Goal: Task Accomplishment & Management: Use online tool/utility

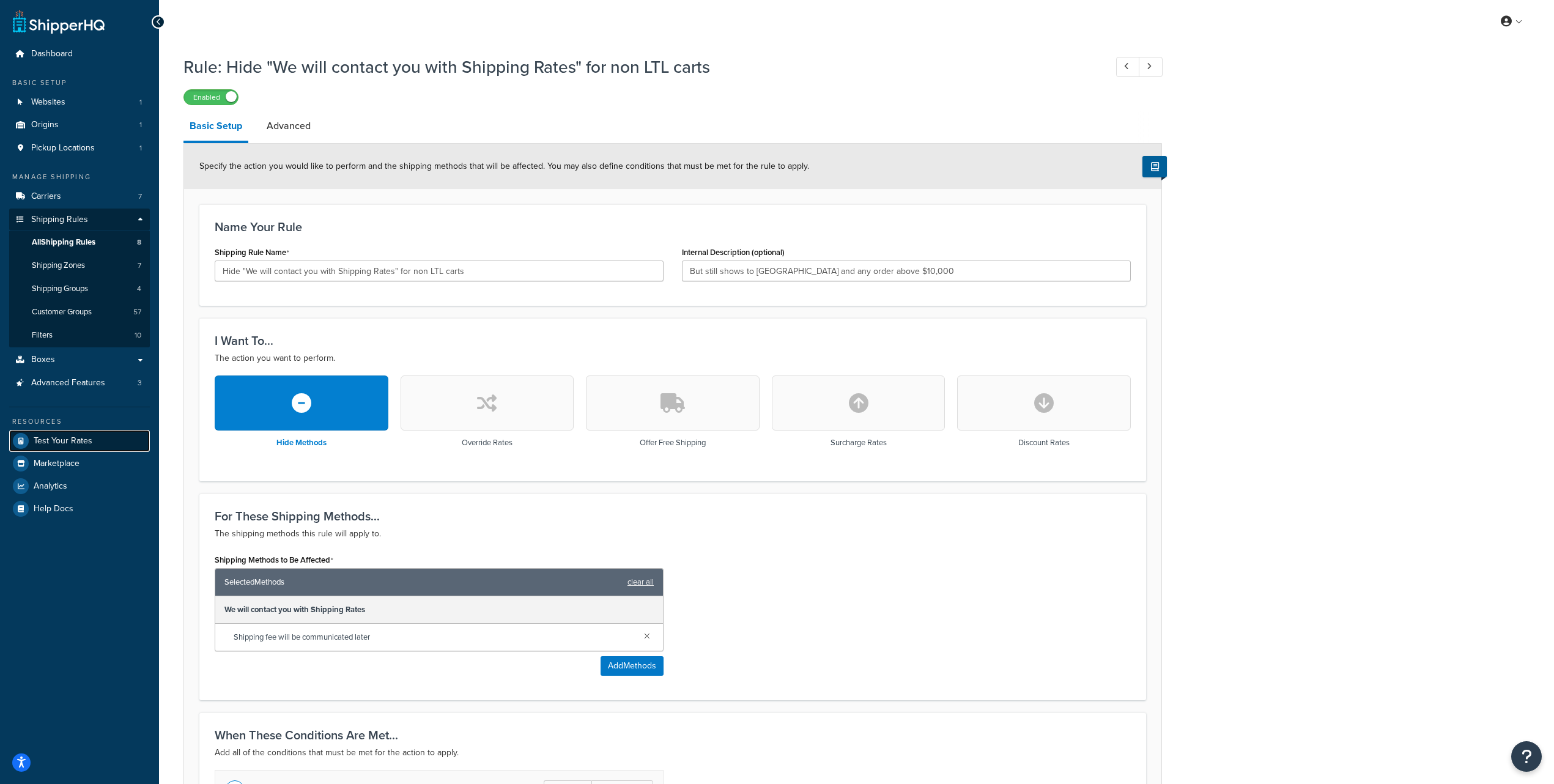
click at [59, 446] on span "Test Your Rates" at bounding box center [62, 441] width 58 height 10
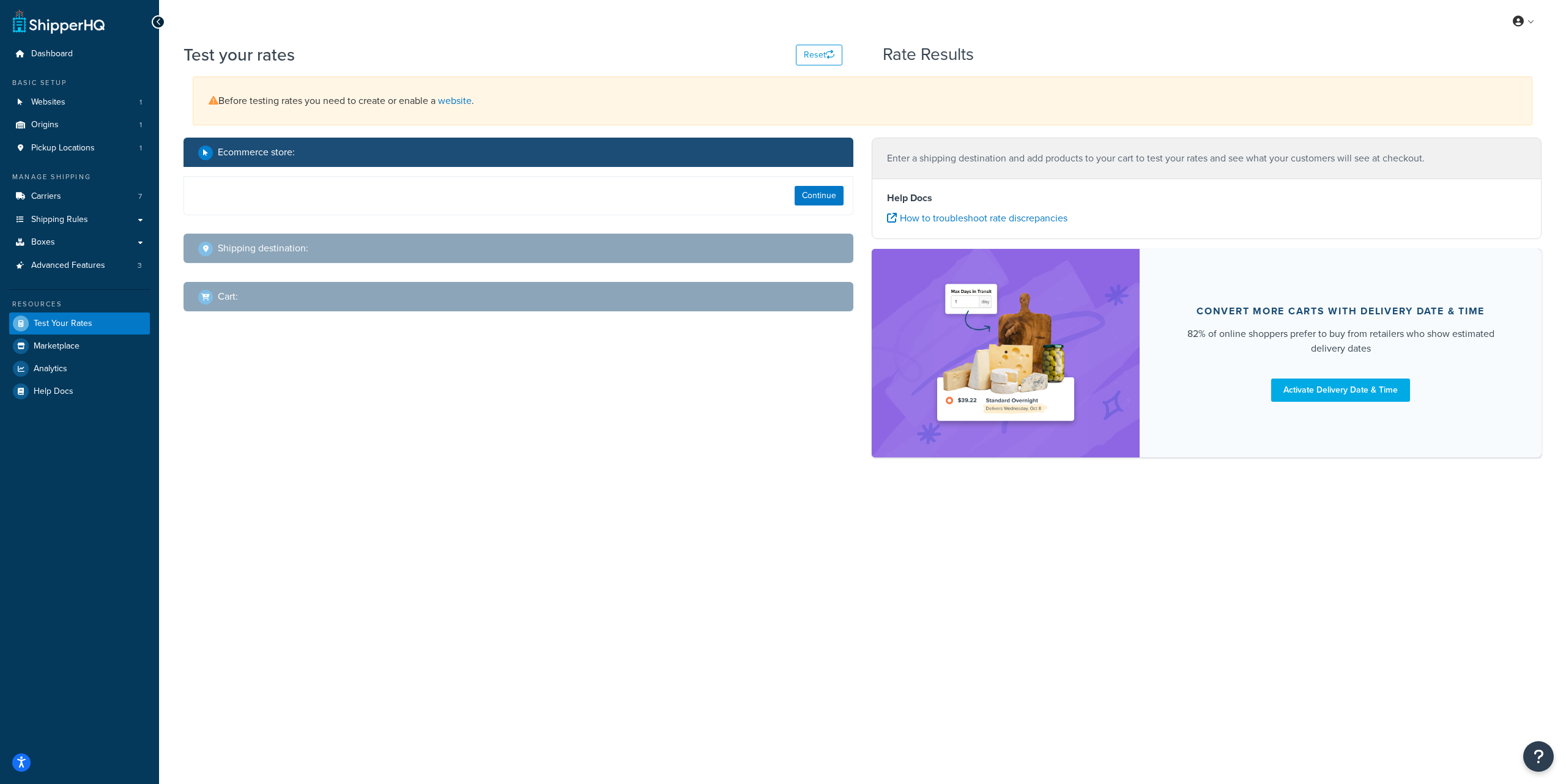
select select "[GEOGRAPHIC_DATA]"
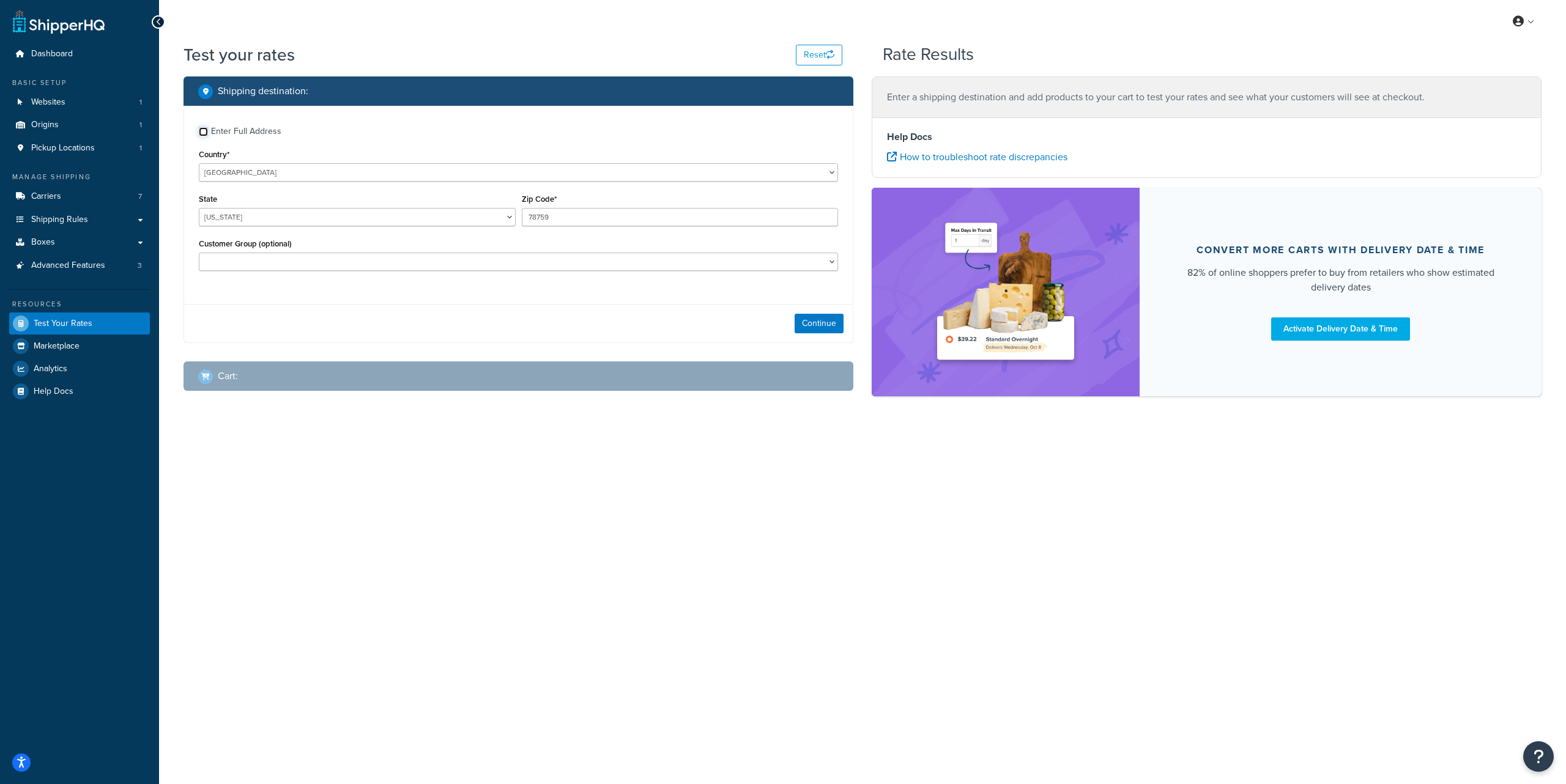
click at [202, 128] on input "Enter Full Address" at bounding box center [204, 132] width 9 height 9
checkbox input "true"
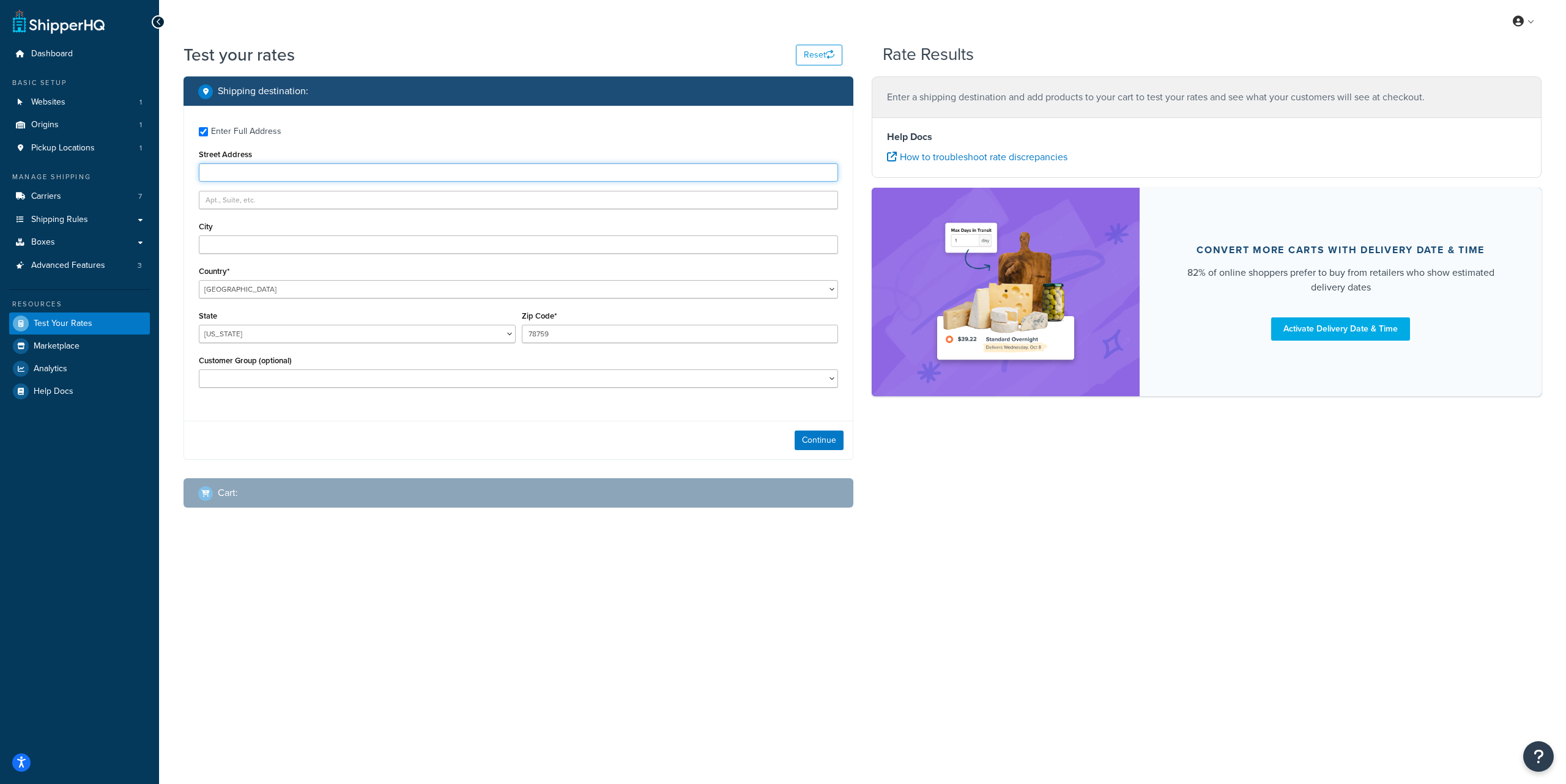
click at [332, 174] on input "Street Address" at bounding box center [519, 173] width 639 height 19
type input "89 Fernbank"
type input "Whitby"
click at [268, 286] on select "[GEOGRAPHIC_DATA] [GEOGRAPHIC_DATA] [GEOGRAPHIC_DATA] [GEOGRAPHIC_DATA] [GEOGRA…" at bounding box center [519, 289] width 639 height 19
select select "CA"
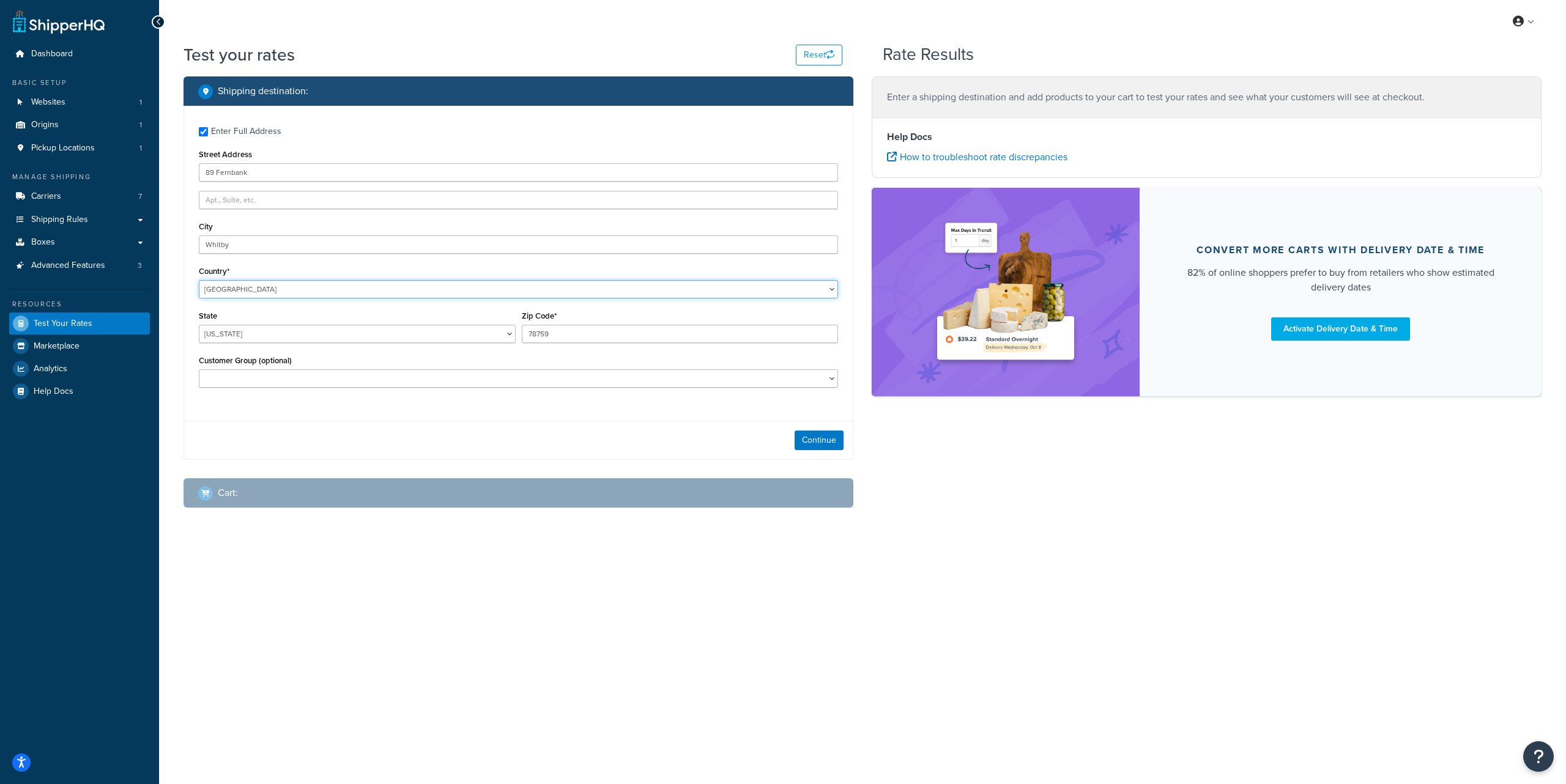
click at [199, 280] on select "[GEOGRAPHIC_DATA] [GEOGRAPHIC_DATA] [GEOGRAPHIC_DATA] [GEOGRAPHIC_DATA] [GEOGRA…" at bounding box center [519, 289] width 639 height 19
click at [319, 329] on select "[GEOGRAPHIC_DATA] [GEOGRAPHIC_DATA] [GEOGRAPHIC_DATA] [GEOGRAPHIC_DATA] [GEOGRA…" at bounding box center [357, 334] width 317 height 19
select select "ON"
click at [199, 325] on select "[GEOGRAPHIC_DATA] [GEOGRAPHIC_DATA] [GEOGRAPHIC_DATA] [GEOGRAPHIC_DATA] [GEOGRA…" at bounding box center [357, 334] width 317 height 19
click at [576, 325] on input "78759" at bounding box center [680, 334] width 317 height 19
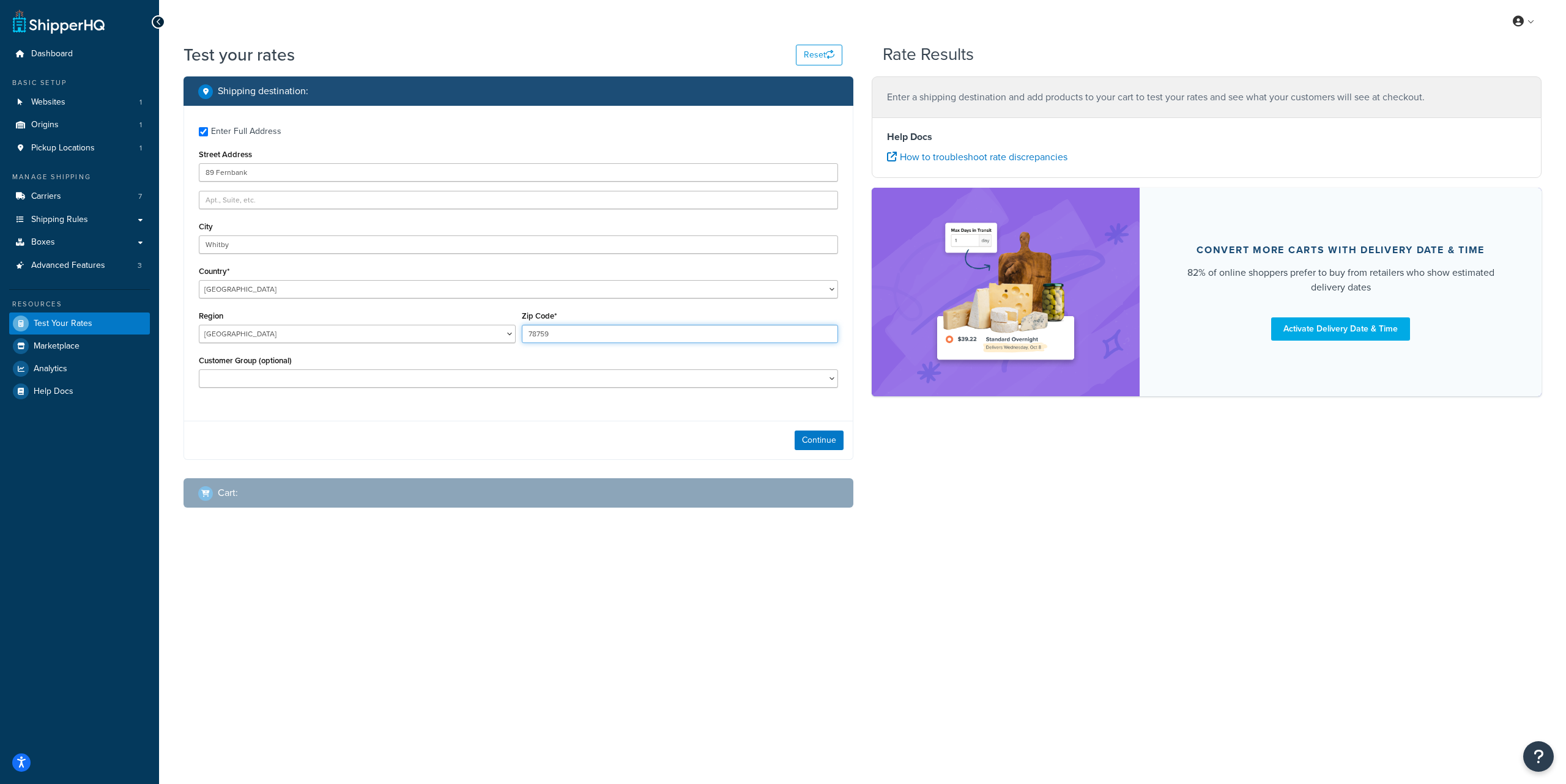
drag, startPoint x: 578, startPoint y: 325, endPoint x: 459, endPoint y: 327, distance: 119.0
click at [459, 327] on div "Region [GEOGRAPHIC_DATA] [GEOGRAPHIC_DATA] [GEOGRAPHIC_DATA] [GEOGRAPHIC_DATA] …" at bounding box center [519, 330] width 646 height 44
type input "L1R1Y2"
click at [827, 442] on button "Continue" at bounding box center [818, 440] width 49 height 19
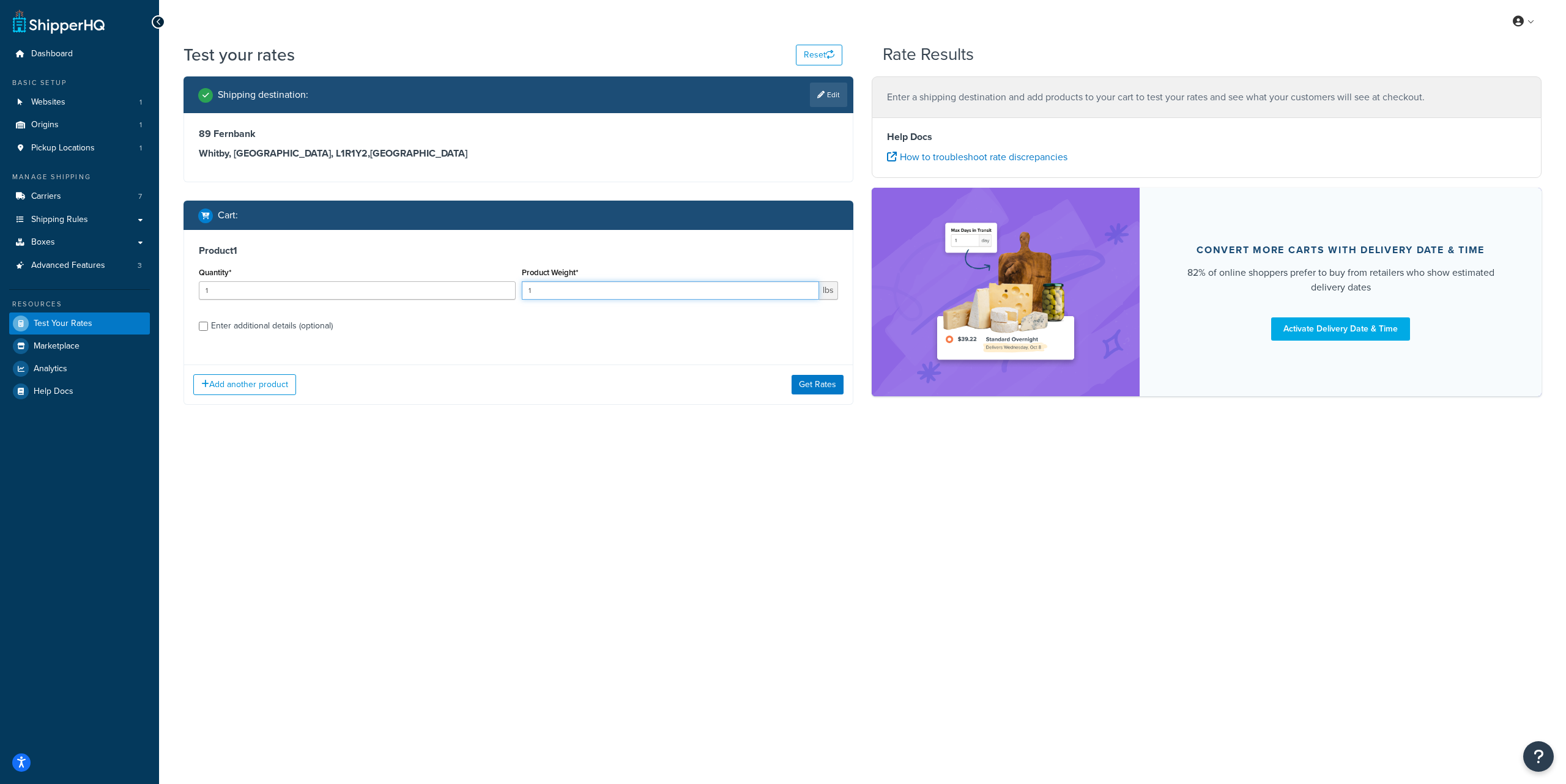
drag, startPoint x: 536, startPoint y: 289, endPoint x: 430, endPoint y: 296, distance: 106.2
click at [442, 296] on div "Quantity* 1 Product Weight* 1 lbs" at bounding box center [519, 286] width 646 height 44
type input "5"
click at [208, 324] on div "Enter additional details (optional)" at bounding box center [519, 324] width 639 height 19
click at [205, 327] on div "Enter additional details (optional)" at bounding box center [519, 324] width 639 height 19
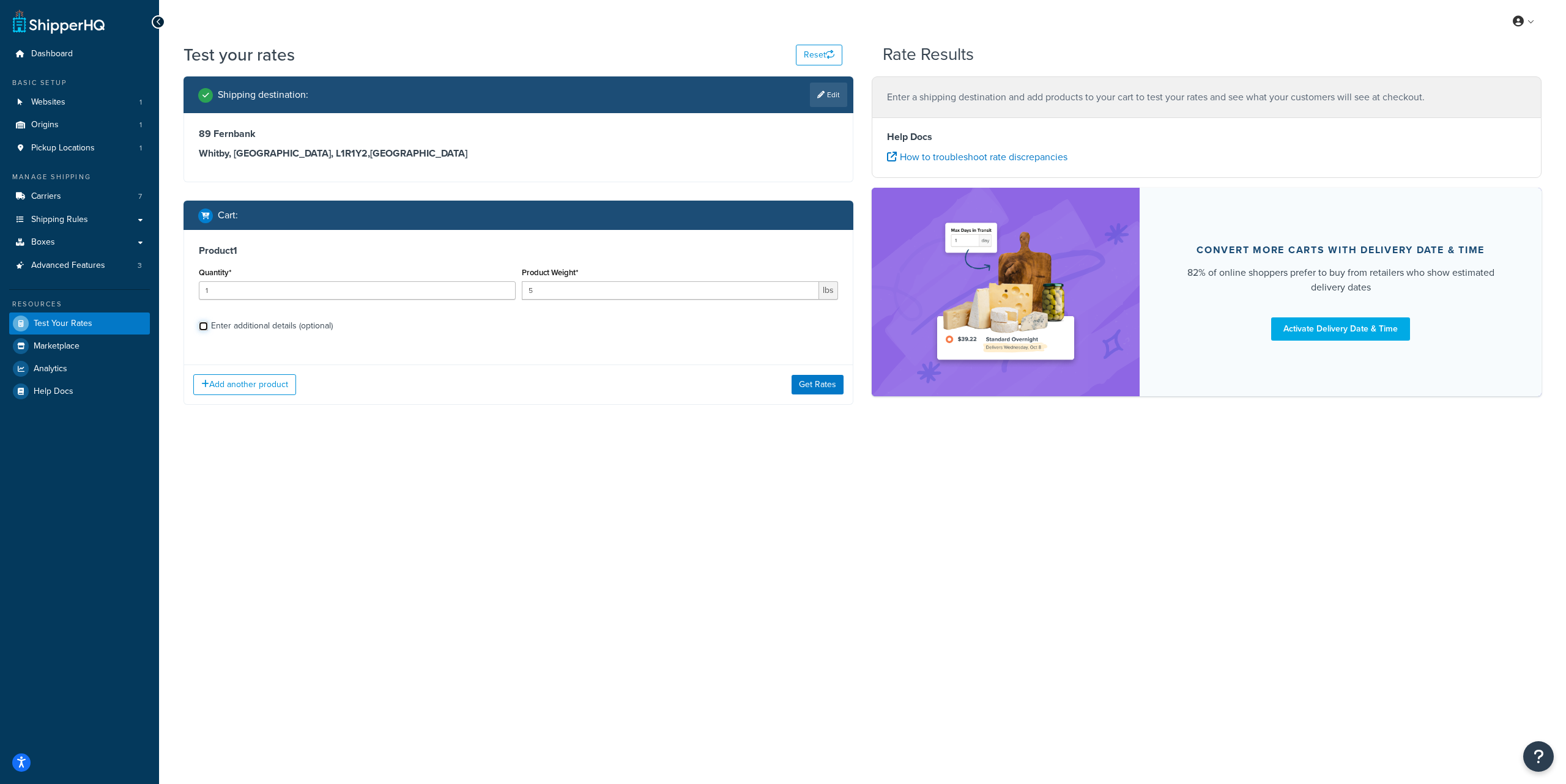
click at [205, 327] on input "Enter additional details (optional)" at bounding box center [204, 327] width 9 height 9
checkbox input "true"
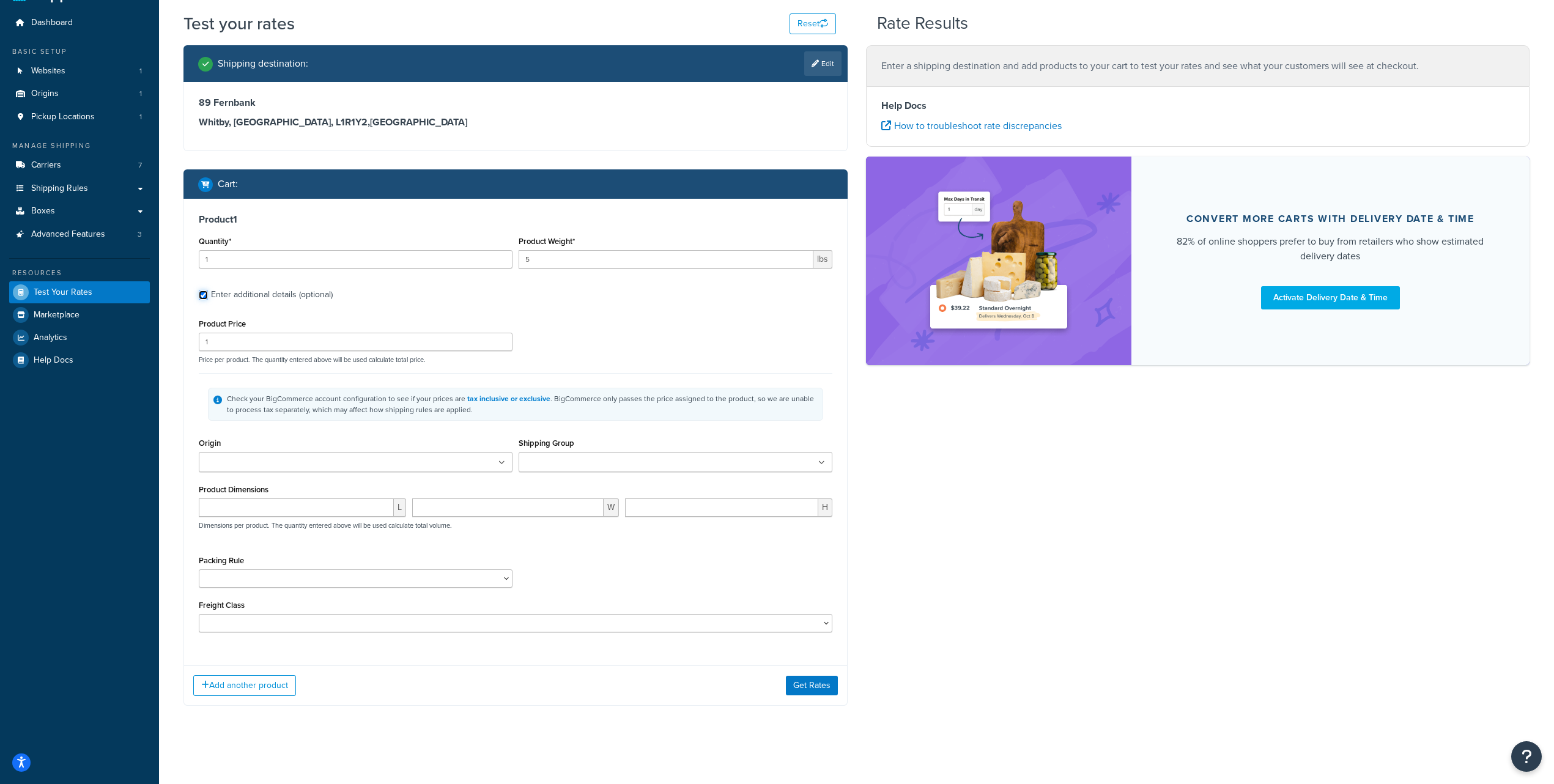
scroll to position [33, 0]
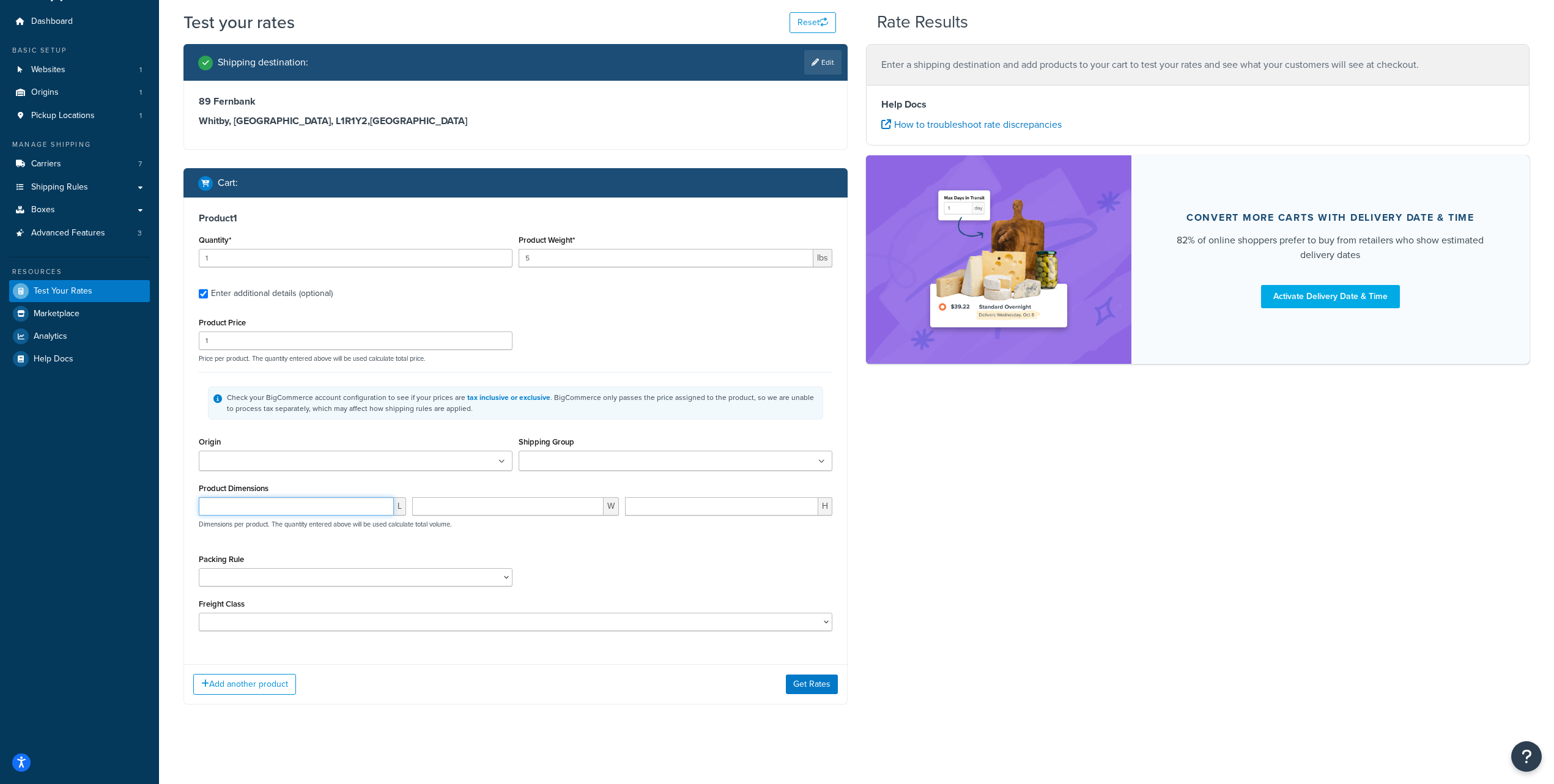
click at [301, 514] on input "number" at bounding box center [296, 506] width 195 height 19
type input "4"
type input "48"
click at [811, 681] on button "Get Rates" at bounding box center [811, 684] width 52 height 19
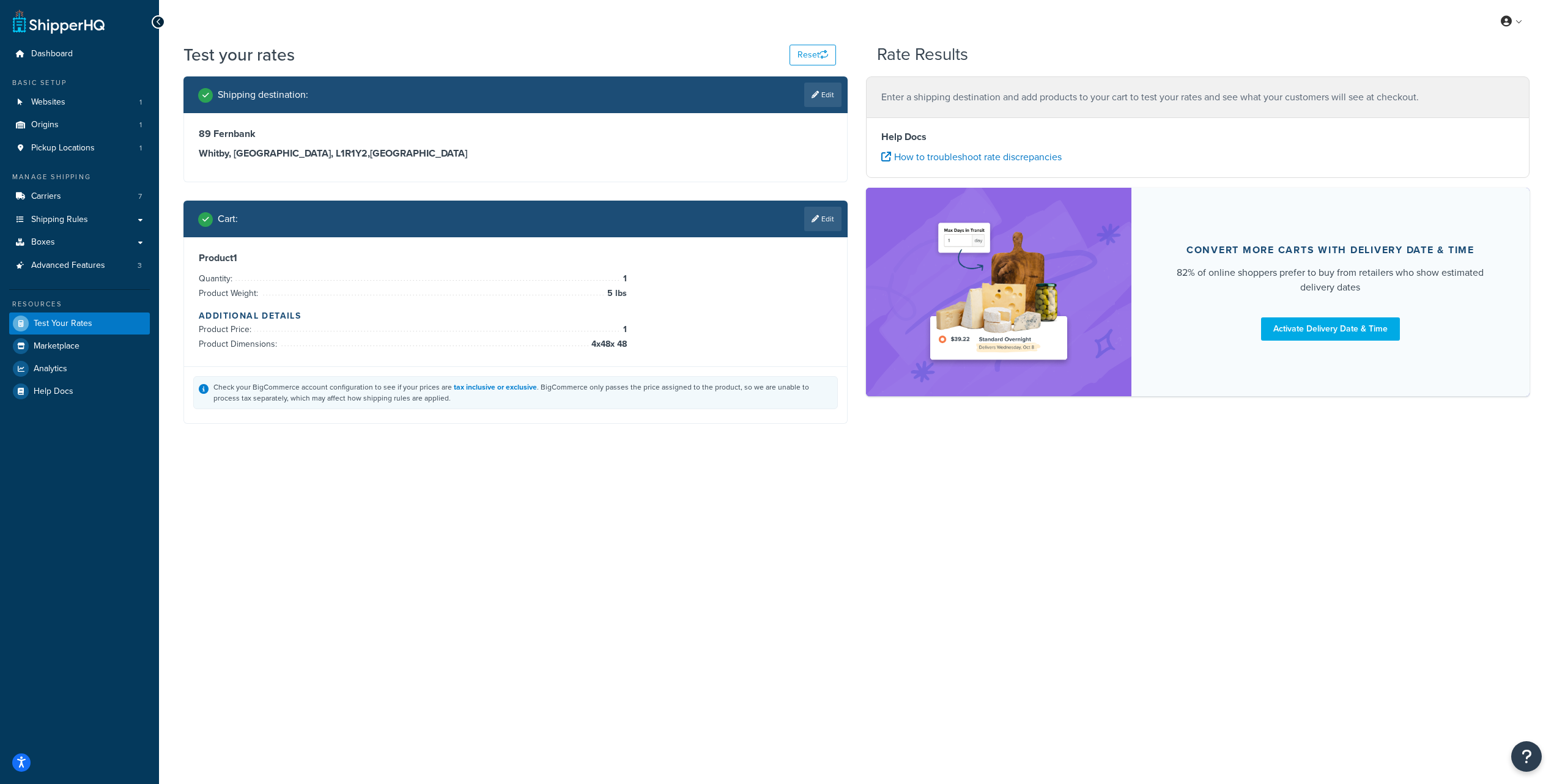
scroll to position [0, 0]
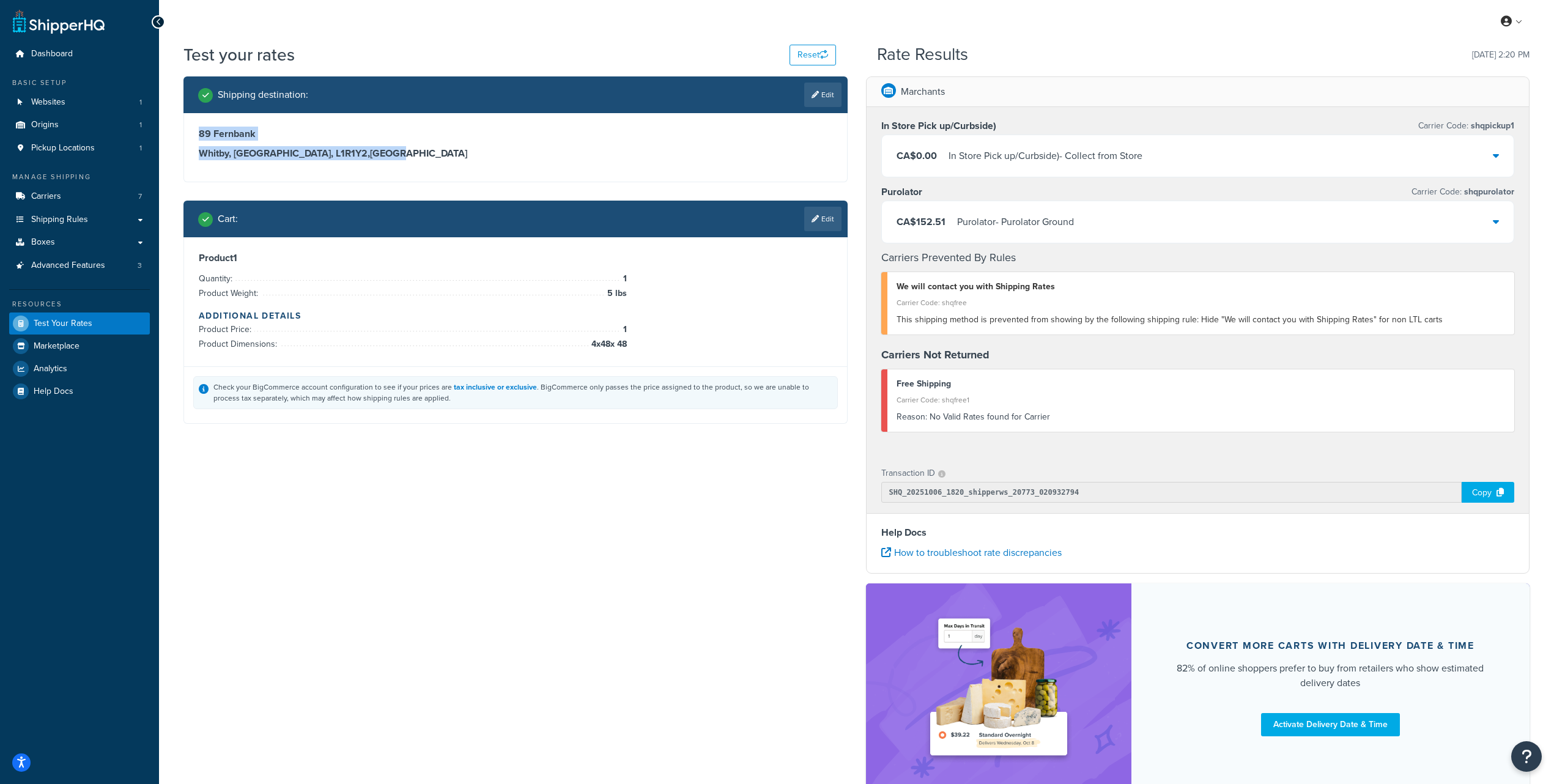
drag, startPoint x: 295, startPoint y: 158, endPoint x: 182, endPoint y: 124, distance: 118.0
click at [182, 124] on div "Shipping destination : Edit [STREET_ADDRESS] Cart : Edit Product 1 Quantity: 1 …" at bounding box center [516, 259] width 683 height 366
copy div "[STREET_ADDRESS]"
drag, startPoint x: 912, startPoint y: 224, endPoint x: 949, endPoint y: 220, distance: 37.2
click at [949, 220] on div "CA$152.51 Purolator - Purolator Ground" at bounding box center [985, 222] width 177 height 17
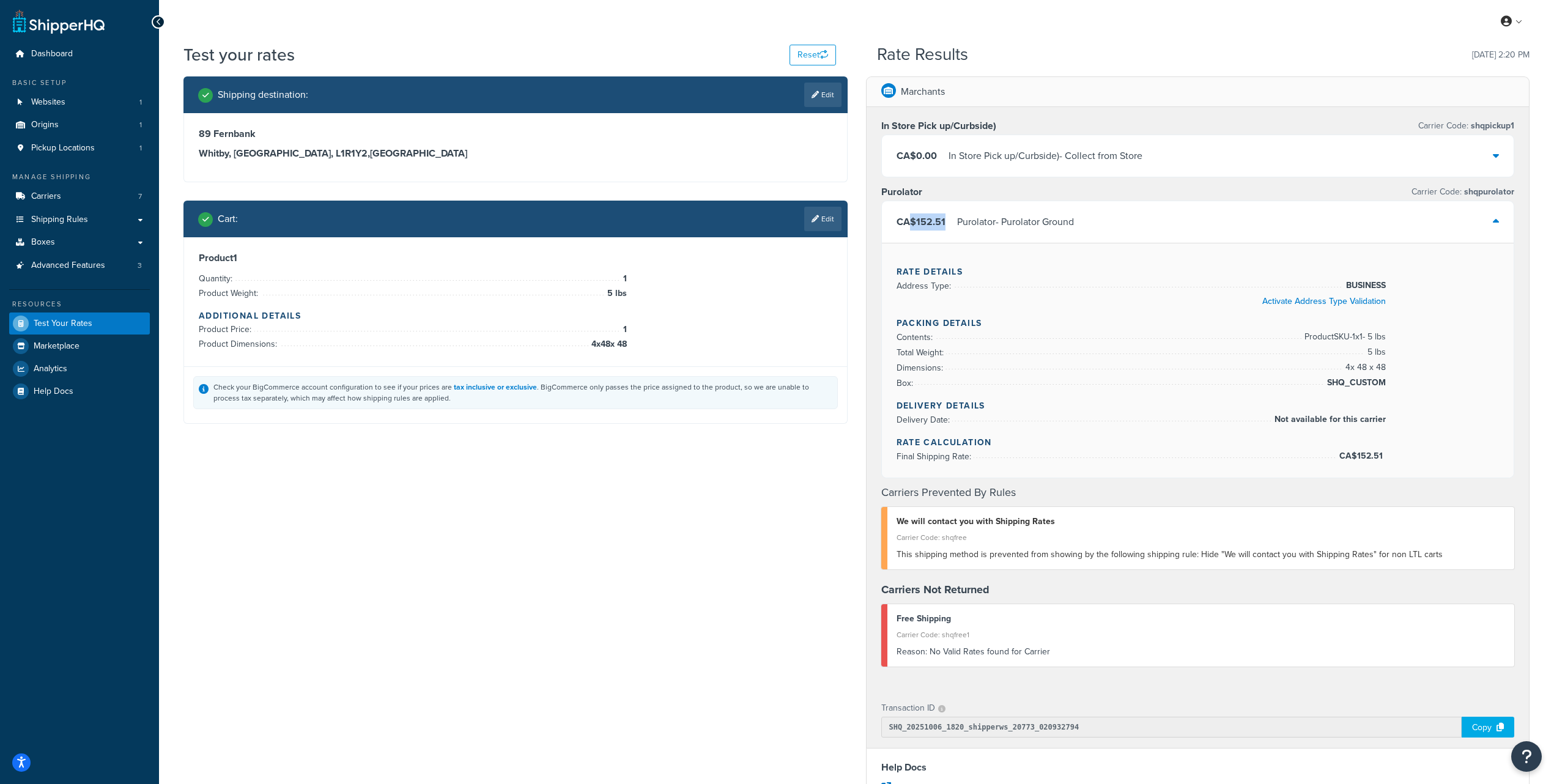
copy span "$152.51"
